Goal: Task Accomplishment & Management: Manage account settings

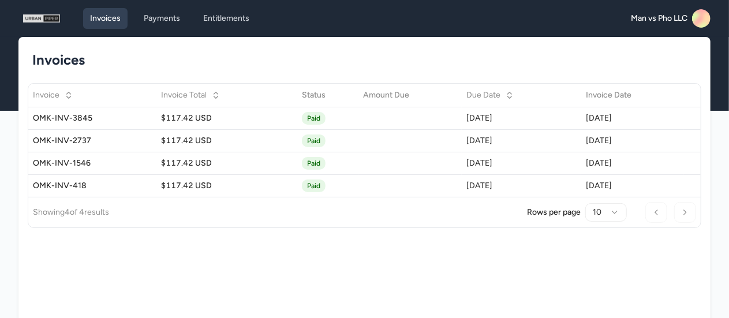
drag, startPoint x: 401, startPoint y: 93, endPoint x: 172, endPoint y: 53, distance: 232.7
drag, startPoint x: 172, startPoint y: 53, endPoint x: 458, endPoint y: 30, distance: 286.8
click at [458, 30] on div "Invoices Payments Entitlements Man vs Pho LLC Open main menu" at bounding box center [364, 18] width 692 height 37
click at [99, 121] on div "OMK-INV-3845" at bounding box center [92, 119] width 119 height 12
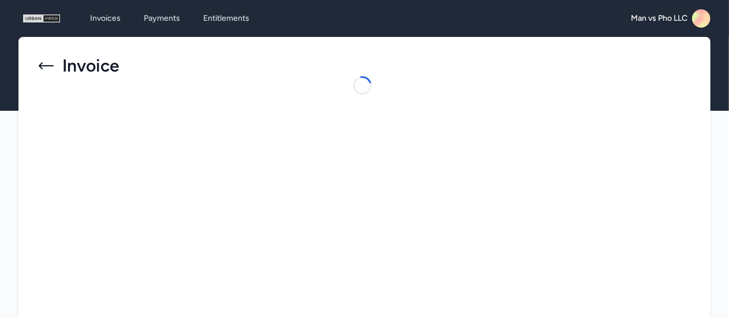
click at [159, 32] on div "Invoices Payments Entitlements Man vs Pho LLC Open main menu" at bounding box center [364, 18] width 692 height 37
click at [158, 18] on link "Payments" at bounding box center [162, 18] width 50 height 21
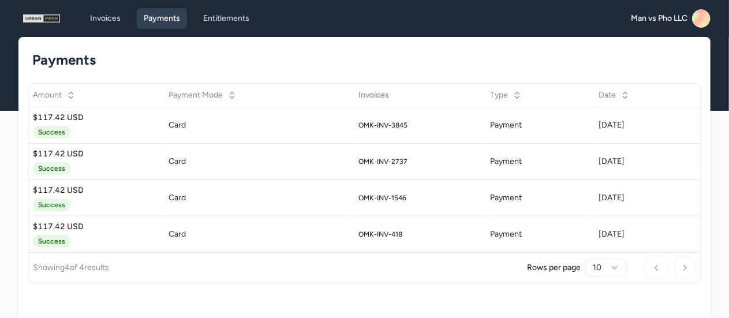
click at [703, 20] on icon at bounding box center [705, 21] width 23 height 23
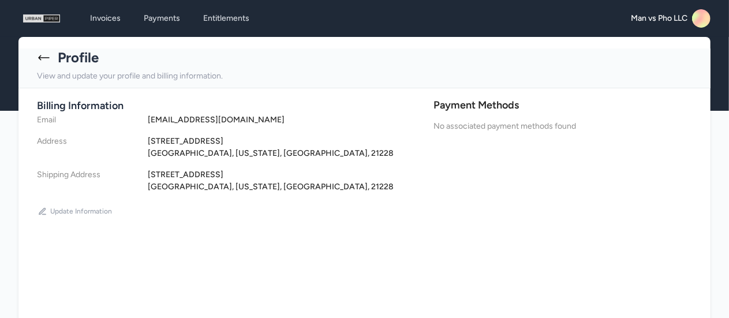
click at [482, 105] on h2 "Payment Methods" at bounding box center [563, 106] width 259 height 16
click at [42, 208] on icon "button" at bounding box center [42, 211] width 9 height 9
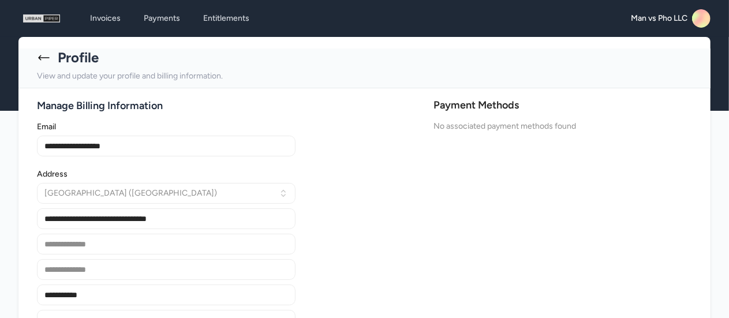
click at [448, 205] on div "Payment Methods No associated payment methods found" at bounding box center [563, 294] width 259 height 392
click at [42, 104] on h1 "Manage Billing Information" at bounding box center [232, 106] width 390 height 16
click at [44, 58] on icon at bounding box center [44, 58] width 14 height 14
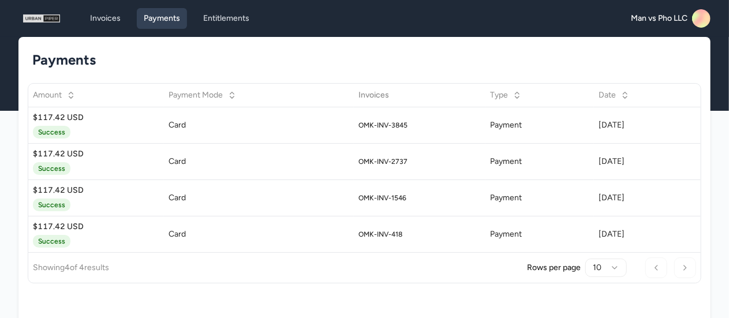
click at [702, 19] on rect at bounding box center [701, 18] width 18 height 18
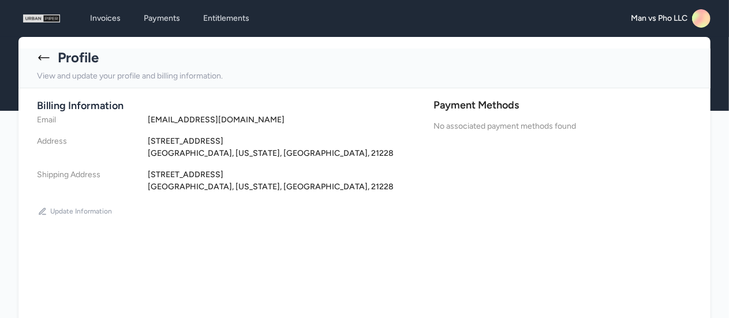
click at [475, 99] on h2 "Payment Methods" at bounding box center [563, 106] width 259 height 16
click at [36, 53] on div "Profile View and update your profile and billing information." at bounding box center [364, 69] width 692 height 40
click at [37, 54] on icon at bounding box center [44, 58] width 14 height 14
